Goal: Check status: Check status

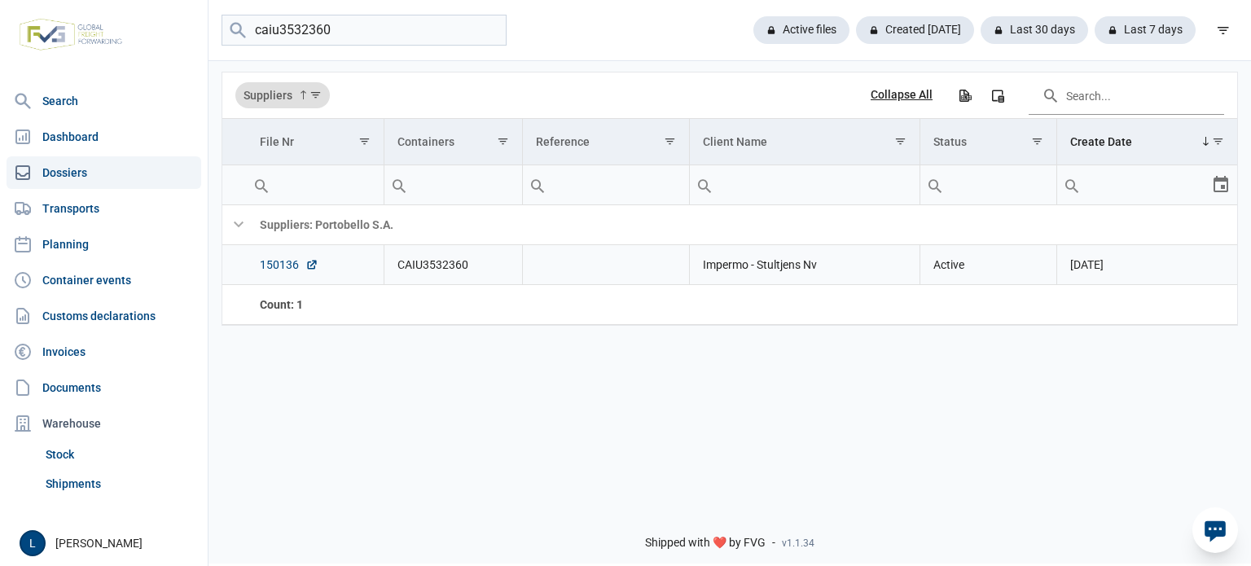
click at [295, 273] on link "150136" at bounding box center [289, 264] width 59 height 16
click at [318, 50] on div "caiu3532360 Active files Created today Last 30 days Last 7 days" at bounding box center [729, 30] width 1042 height 61
click at [315, 34] on input "caiu3532360" at bounding box center [363, 31] width 285 height 32
type input "a250905"
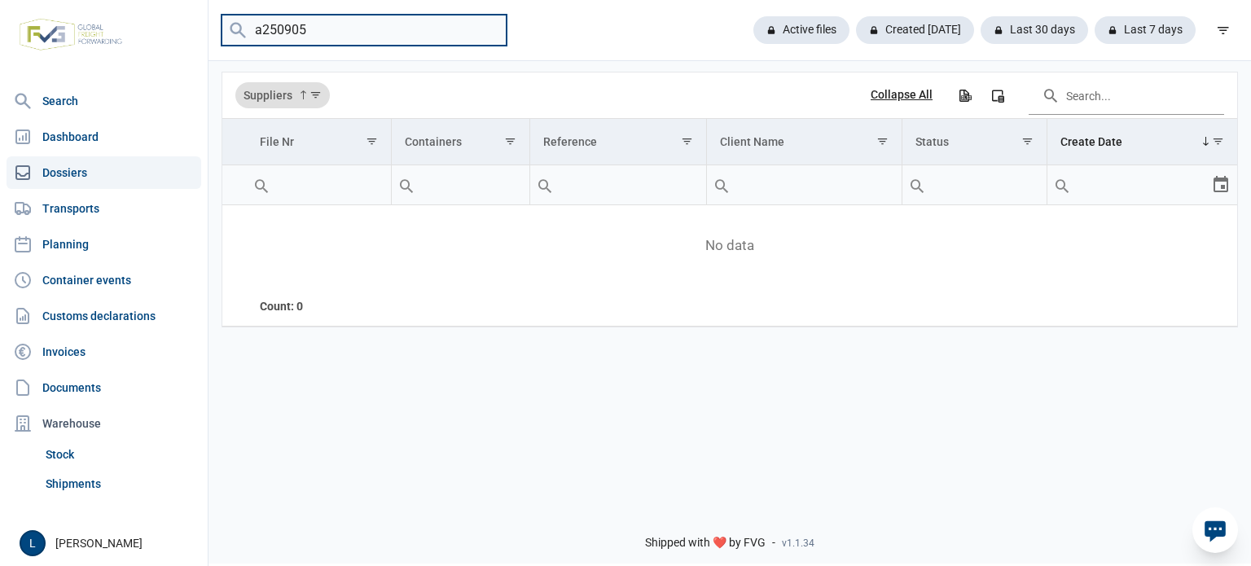
click at [325, 26] on input "a250905" at bounding box center [363, 31] width 285 height 32
click at [460, 40] on input "search" at bounding box center [363, 31] width 285 height 32
paste input "NYKU4883556"
type input "NYKU4883556"
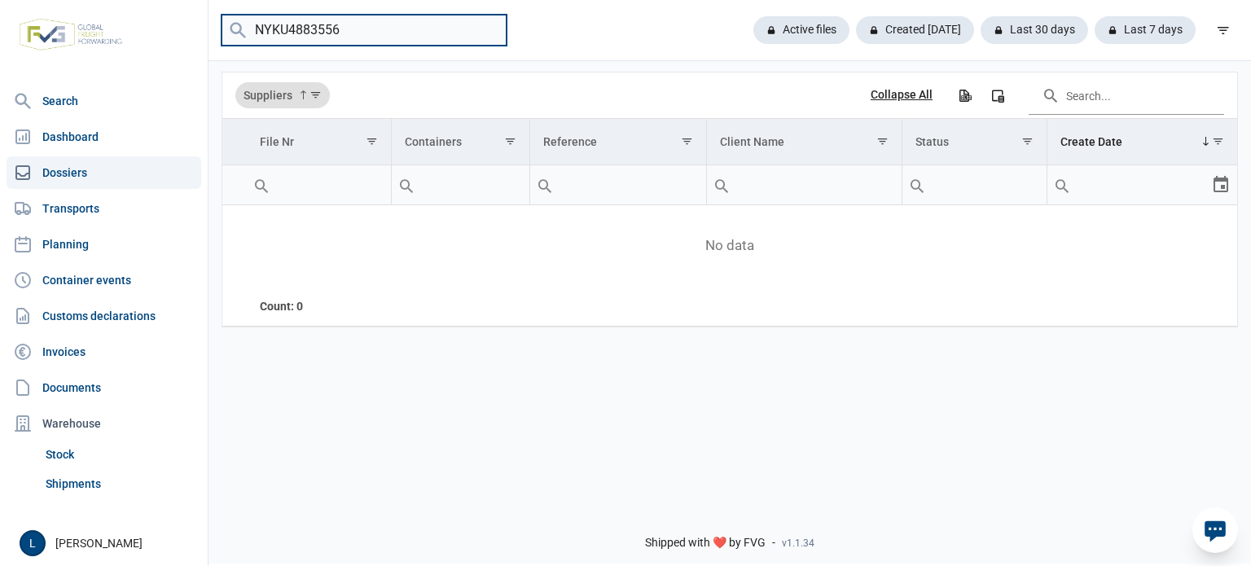
drag, startPoint x: 489, startPoint y: 28, endPoint x: 509, endPoint y: 28, distance: 20.4
click at [489, 28] on input "NYKU4883556" at bounding box center [363, 31] width 285 height 32
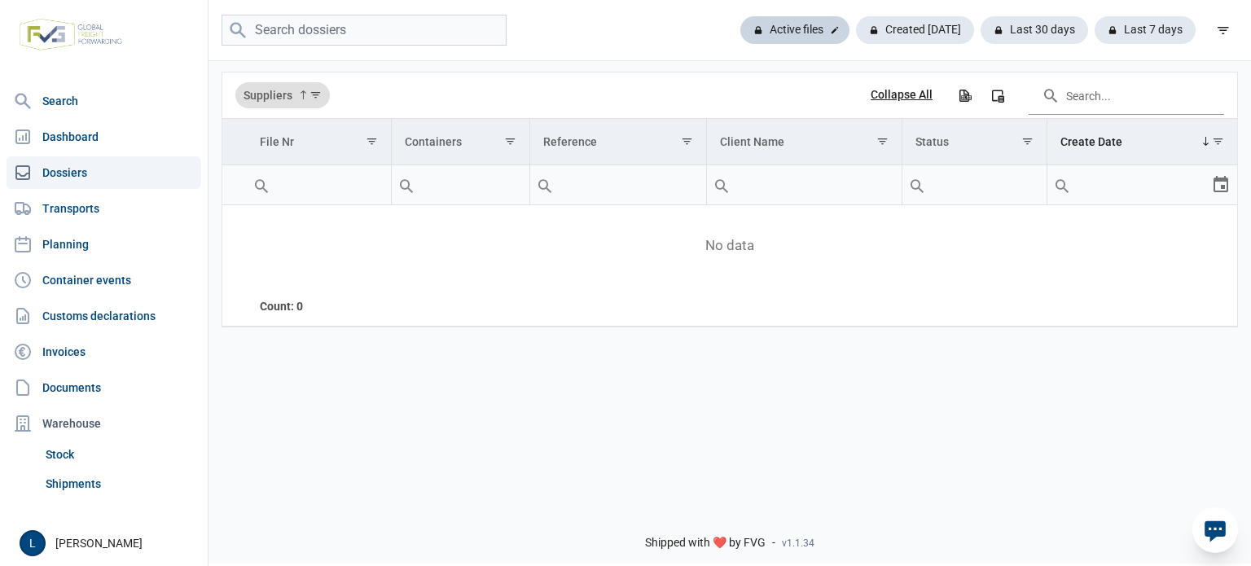
click at [803, 35] on div "Active files" at bounding box center [794, 30] width 109 height 28
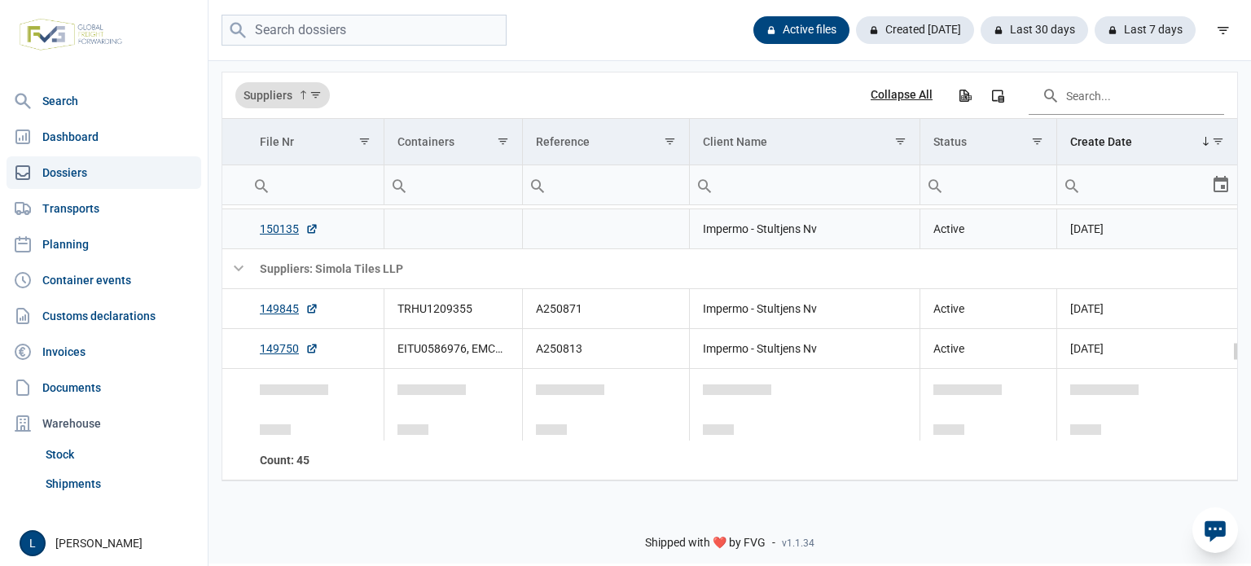
scroll to position [1677, 0]
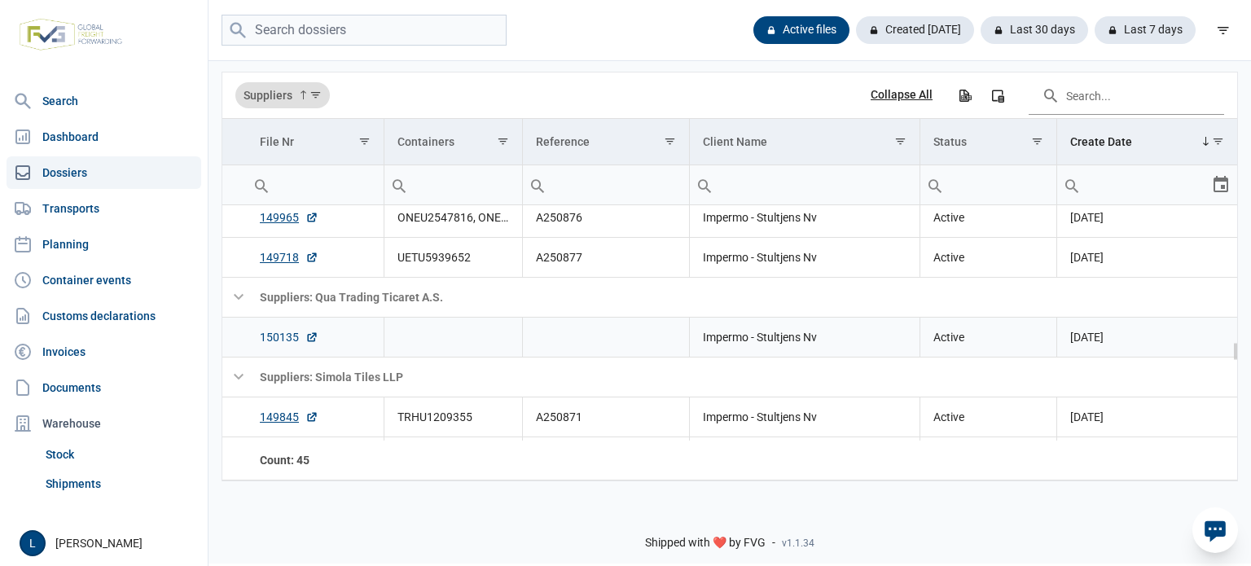
click at [292, 330] on link "150135" at bounding box center [289, 337] width 59 height 16
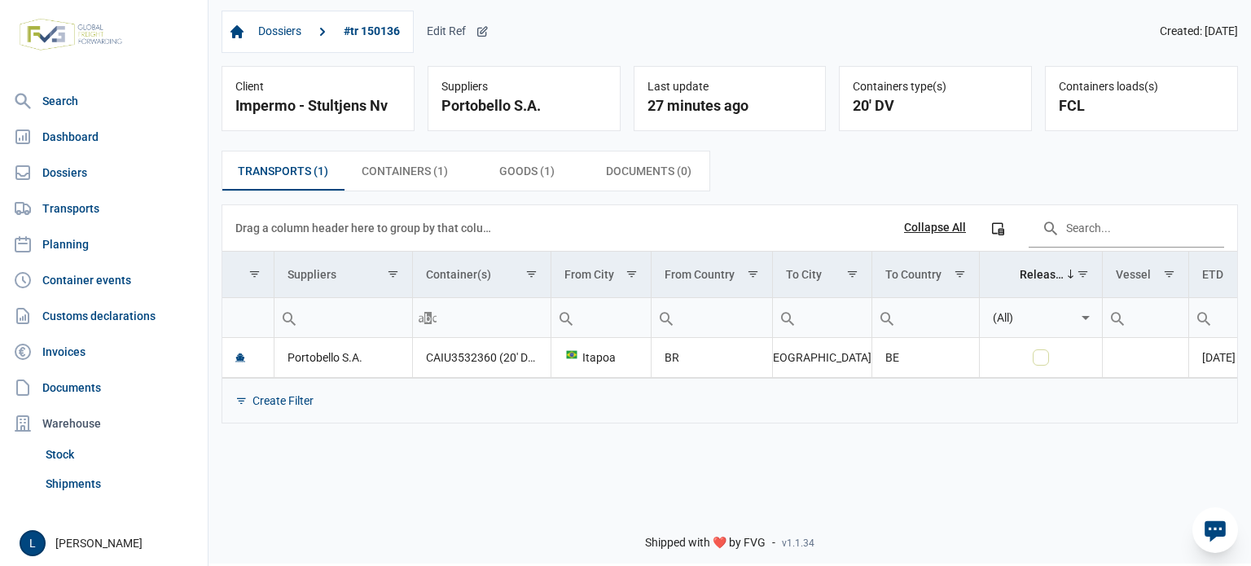
click at [481, 32] on icon at bounding box center [482, 31] width 13 height 13
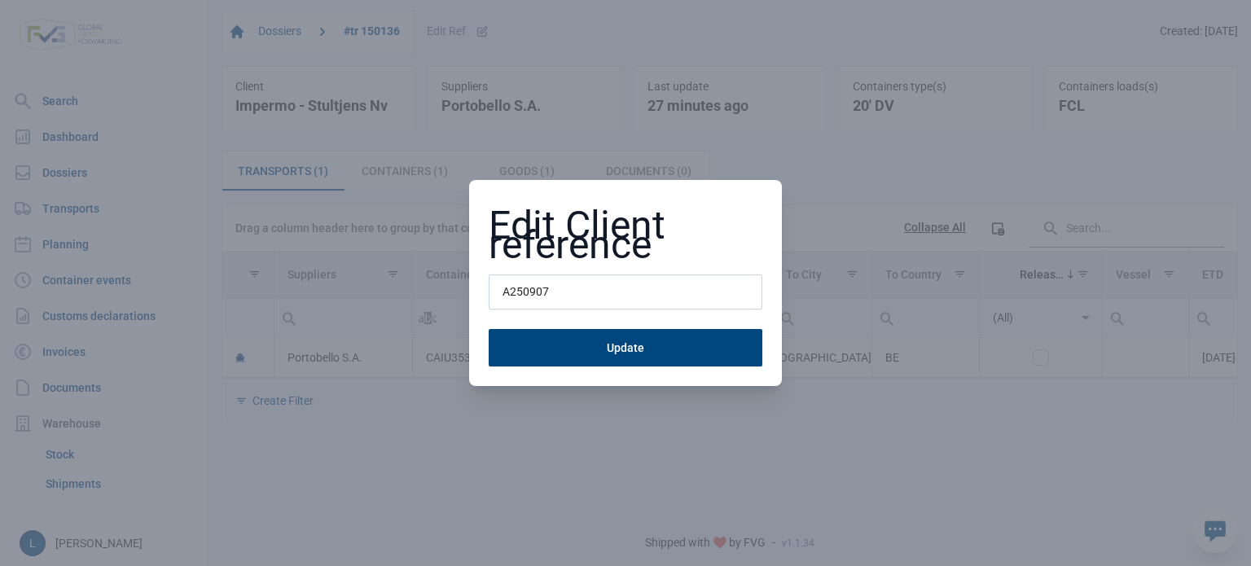
type input "A250907"
click at [489, 329] on button "Update" at bounding box center [626, 347] width 274 height 37
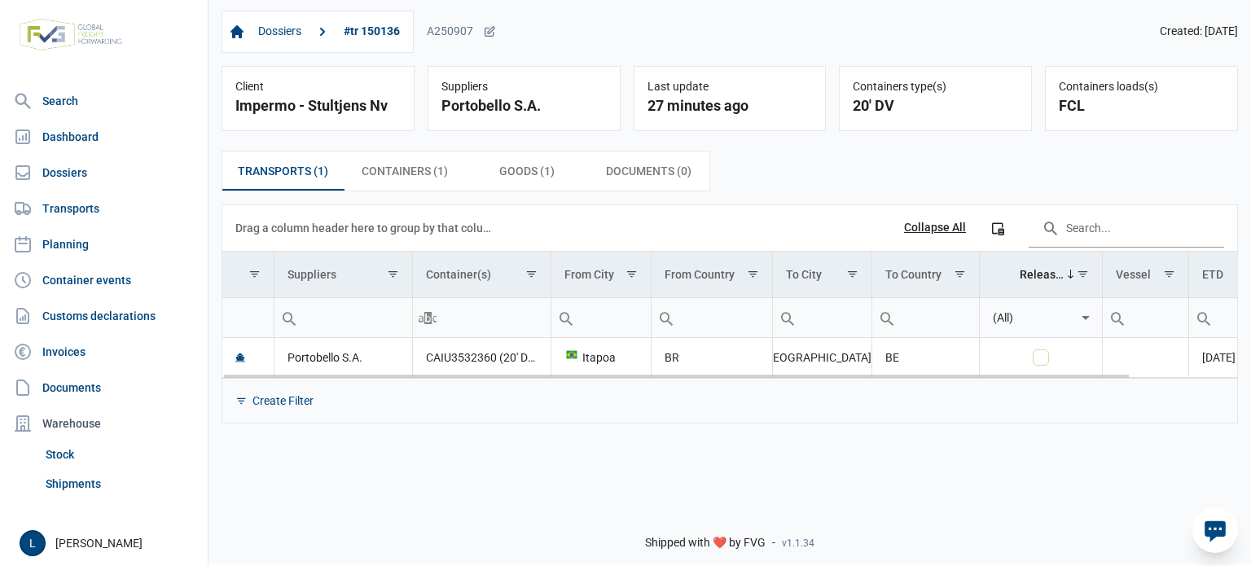
drag, startPoint x: 845, startPoint y: 377, endPoint x: 1208, endPoint y: 375, distance: 363.2
click at [1208, 375] on div "Data grid with 1 rows and 11 columns Drag a column header here to group by that…" at bounding box center [729, 313] width 1015 height 217
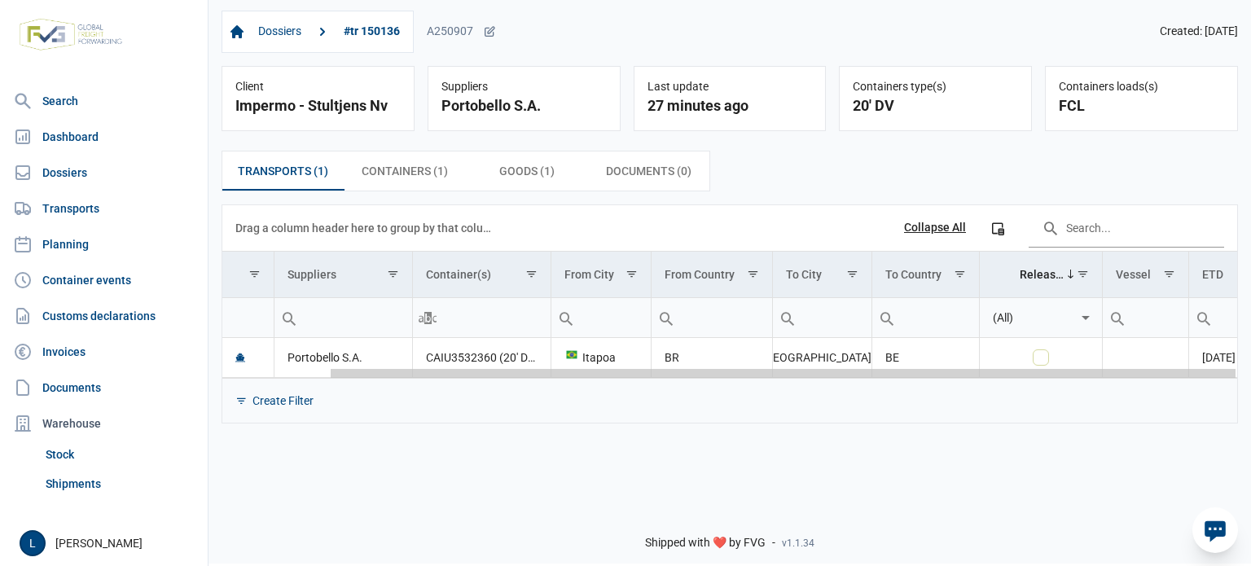
click at [1155, 377] on div "Data grid with 1 rows and 11 columns" at bounding box center [729, 372] width 1015 height 11
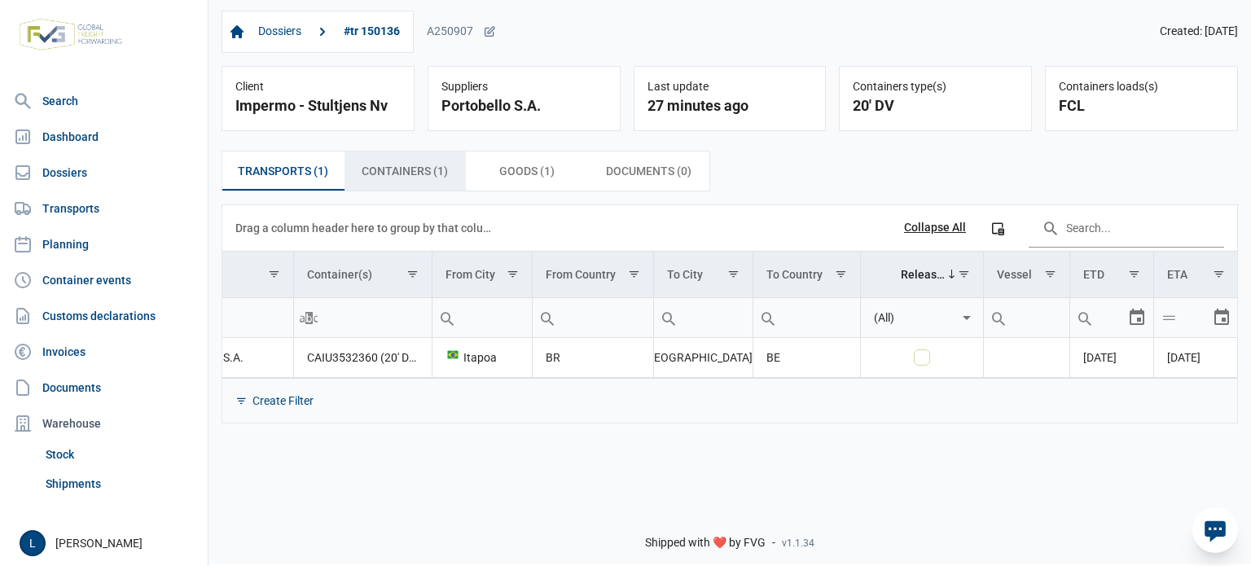
click at [430, 165] on span "Containers (1) Containers (1)" at bounding box center [405, 171] width 86 height 20
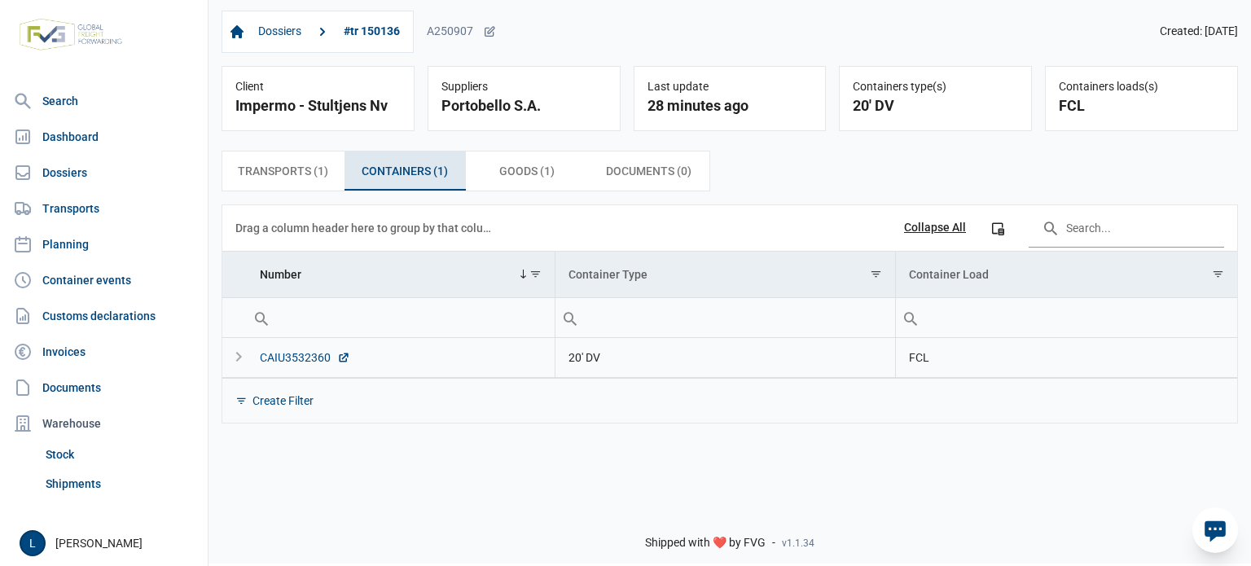
click at [297, 354] on div "CAIU3532360" at bounding box center [305, 357] width 90 height 16
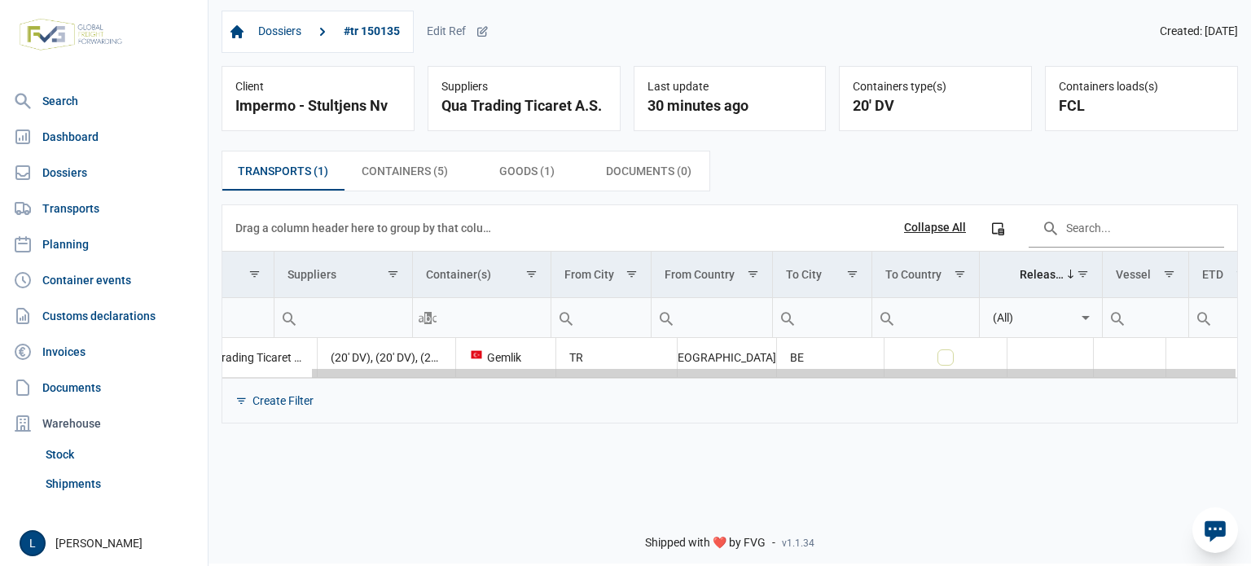
scroll to position [0, 95]
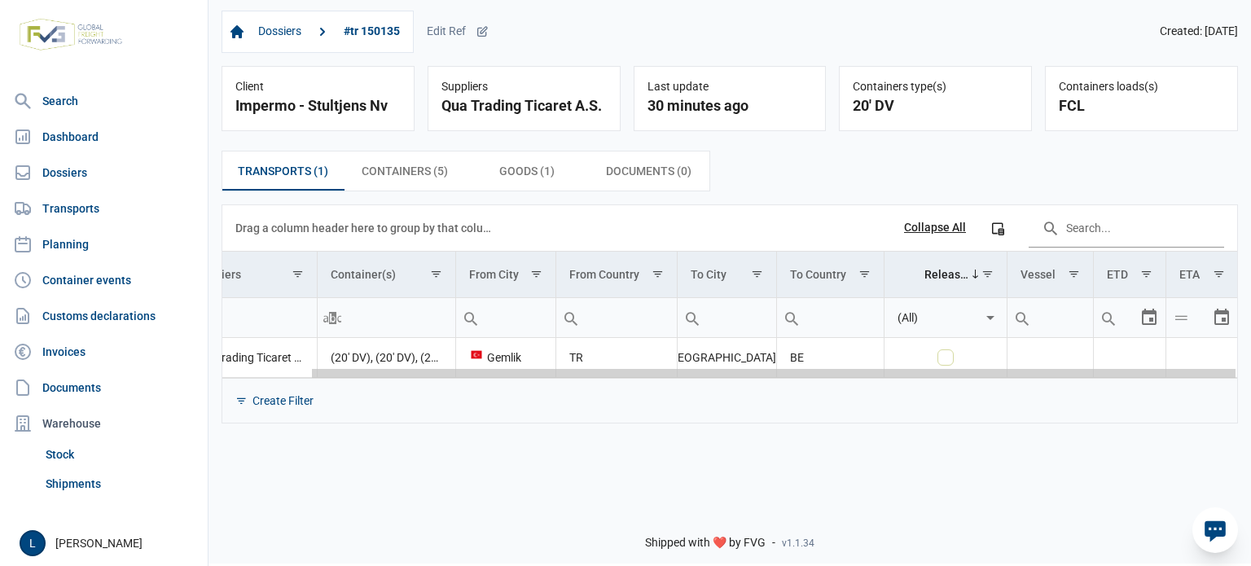
drag, startPoint x: 836, startPoint y: 372, endPoint x: 1221, endPoint y: 357, distance: 385.5
click at [1221, 357] on body "For evaluation purposes only. Redistribution prohibited. Please register an exi…" at bounding box center [625, 255] width 1251 height 566
